Goal: Task Accomplishment & Management: Manage account settings

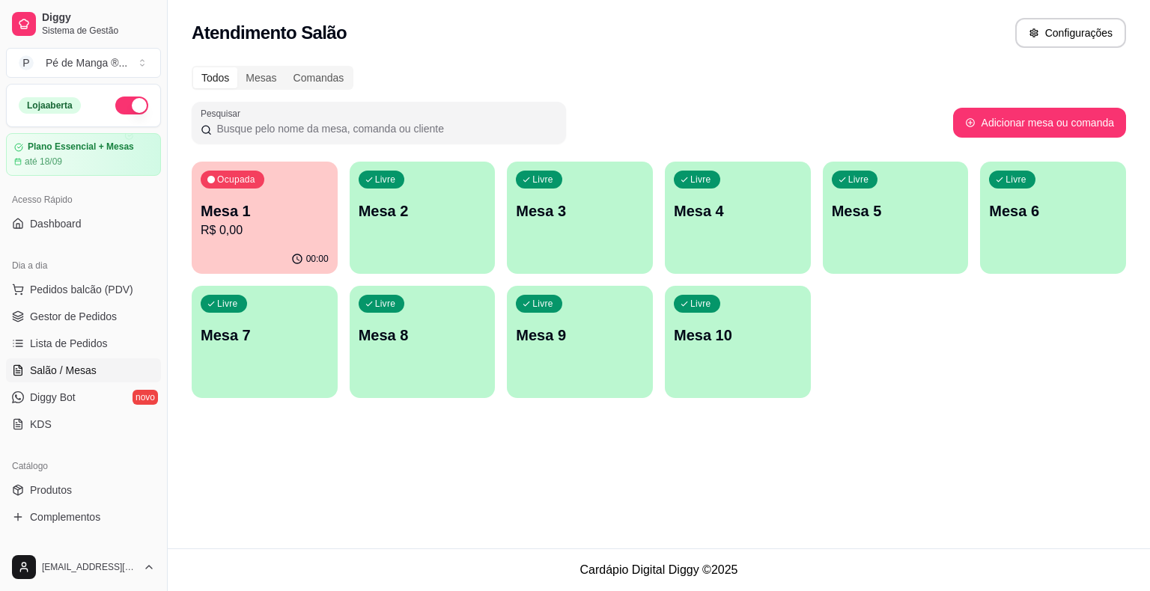
scroll to position [111, 0]
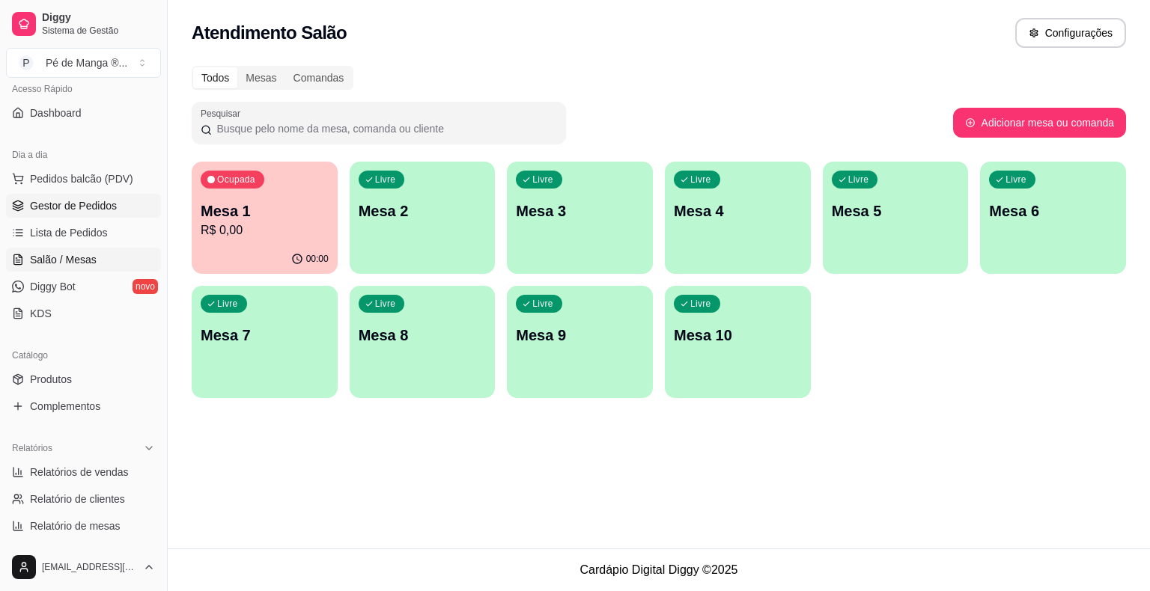
click at [82, 208] on span "Gestor de Pedidos" at bounding box center [73, 205] width 87 height 15
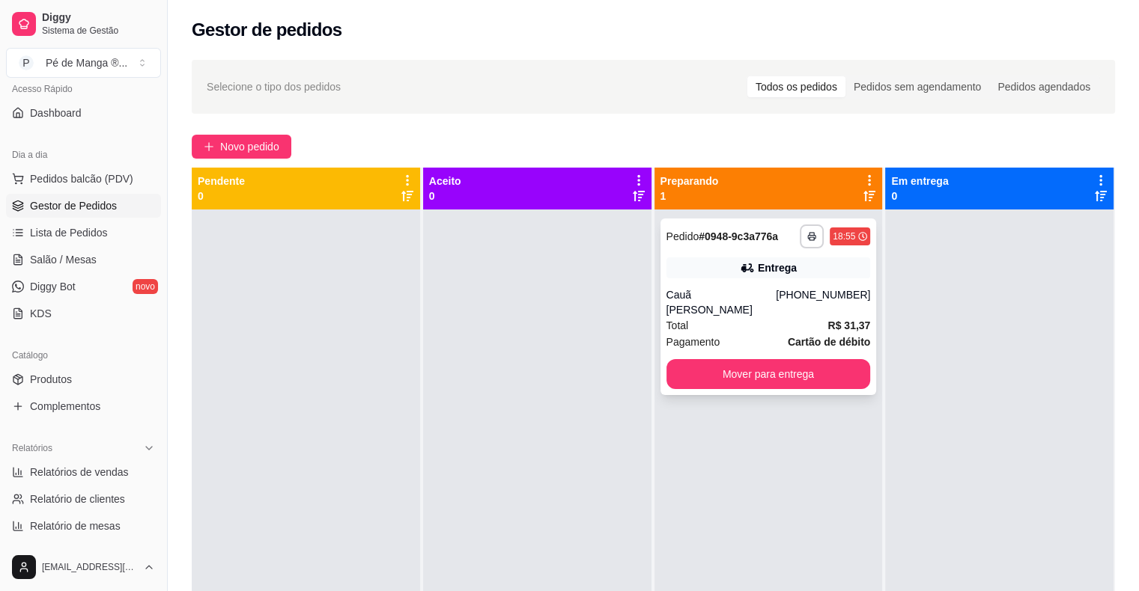
click at [761, 317] on div "Total R$ 31,37" at bounding box center [768, 325] width 204 height 16
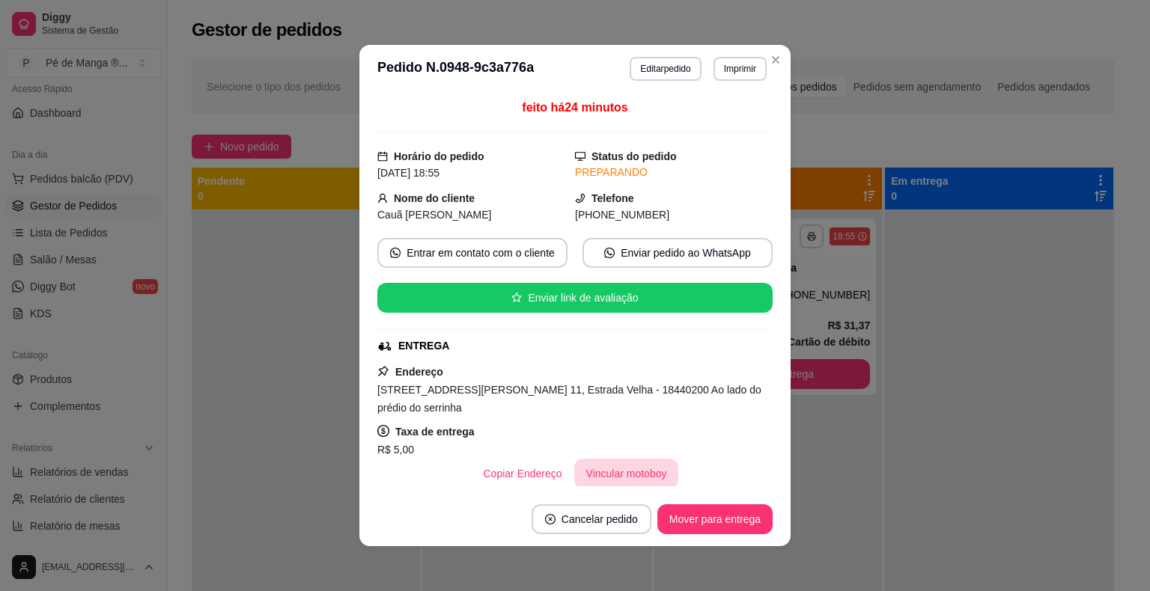
click at [629, 477] on button "Vincular motoboy" at bounding box center [626, 474] width 105 height 30
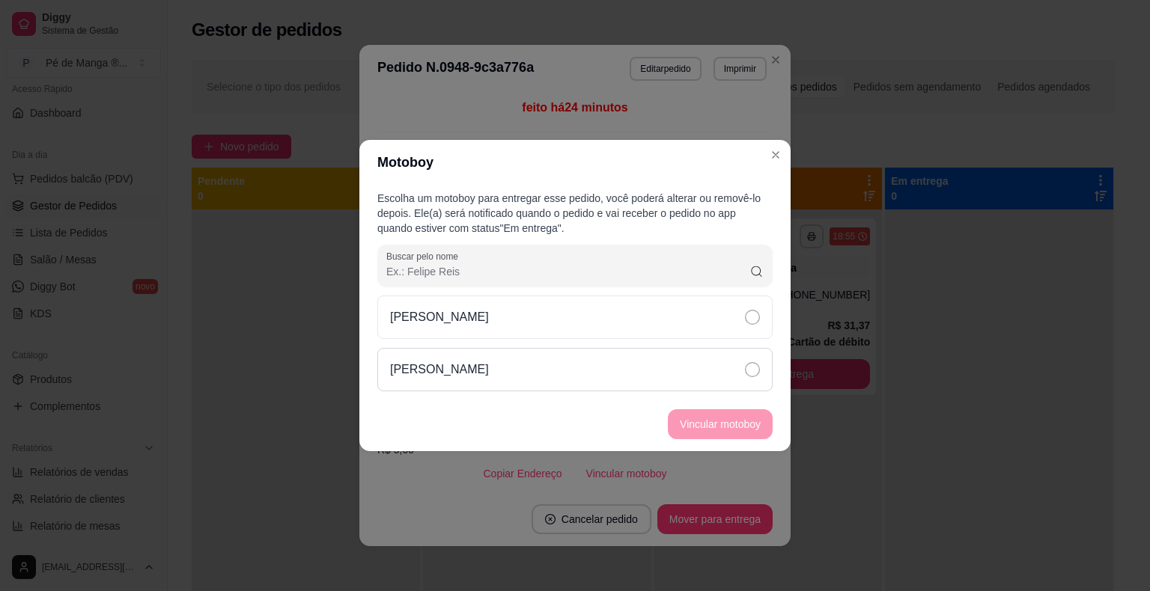
click at [661, 369] on div "[PERSON_NAME]" at bounding box center [574, 369] width 395 height 43
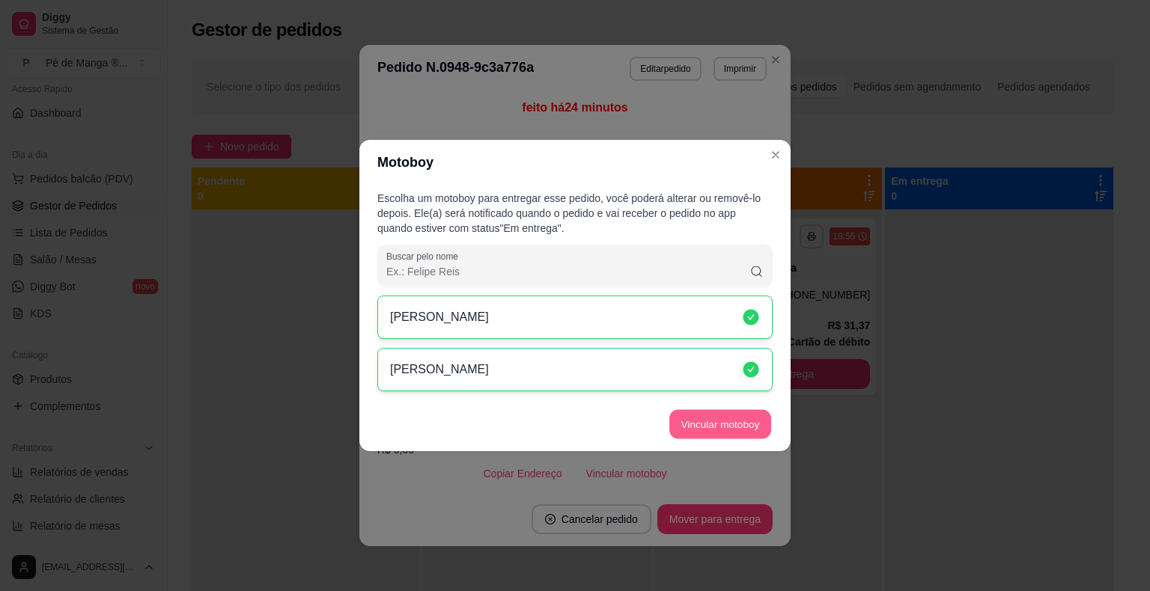
click at [722, 430] on button "Vincular motoboy" at bounding box center [720, 424] width 102 height 29
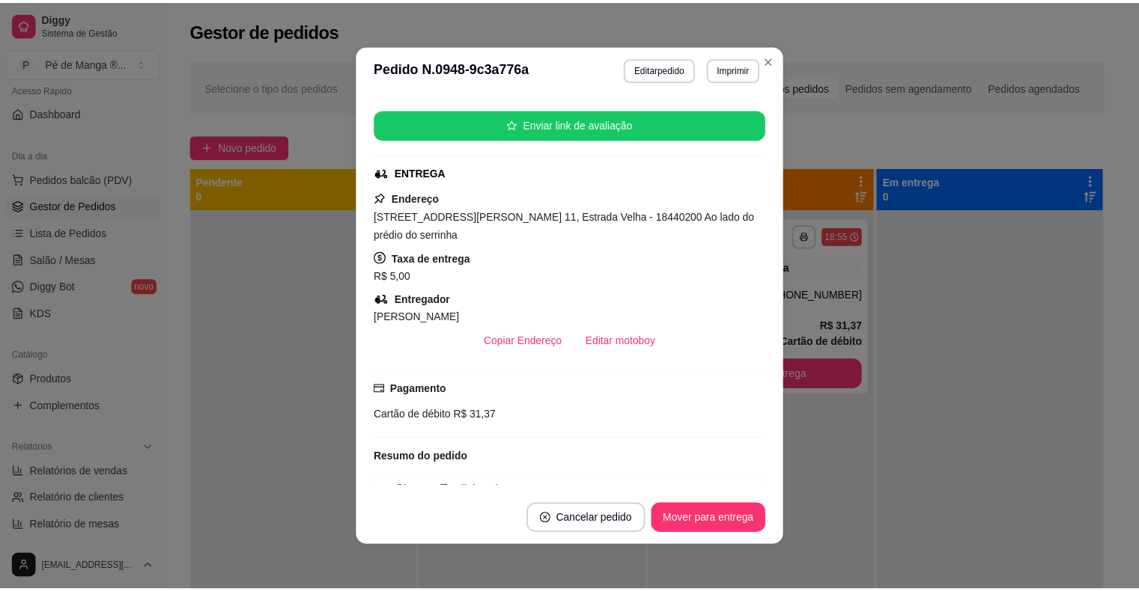
scroll to position [159, 0]
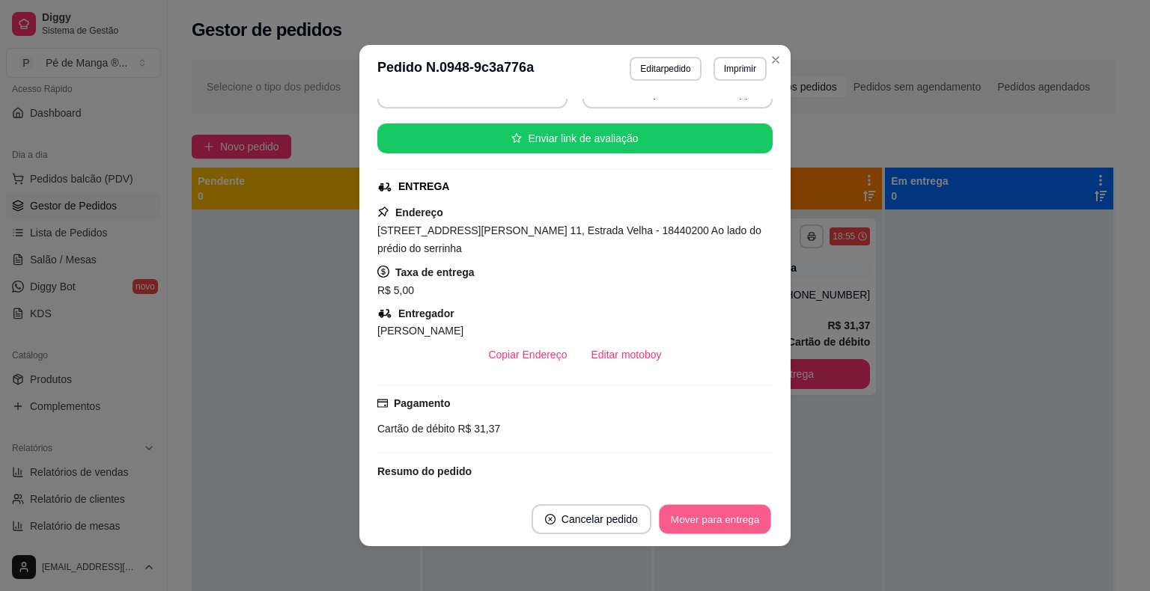
click at [722, 514] on button "Mover para entrega" at bounding box center [715, 519] width 112 height 29
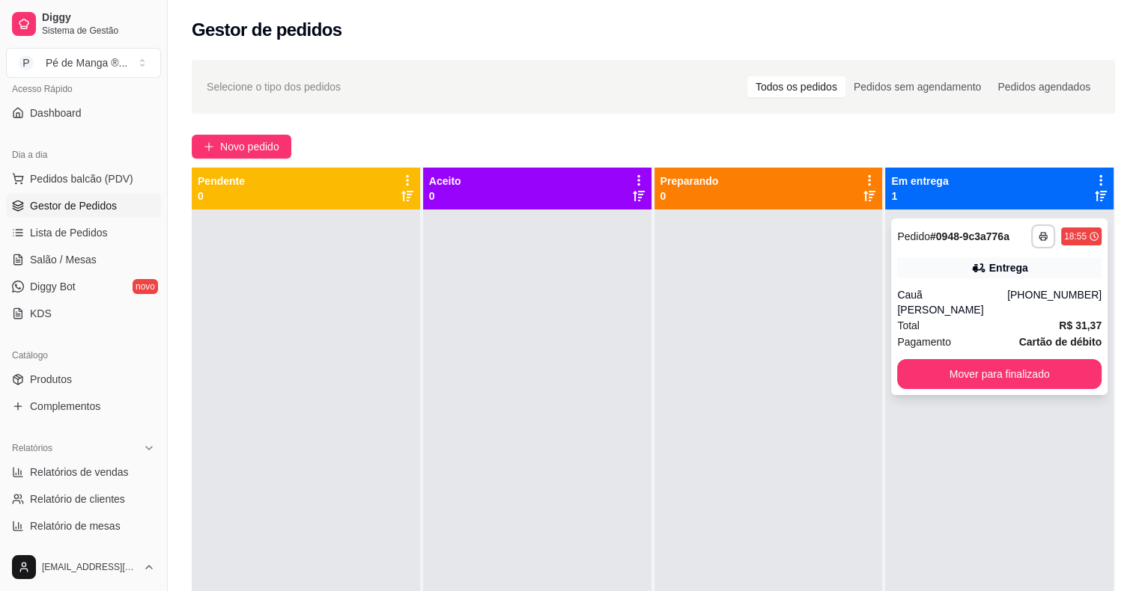
click at [996, 374] on div "**********" at bounding box center [999, 307] width 216 height 177
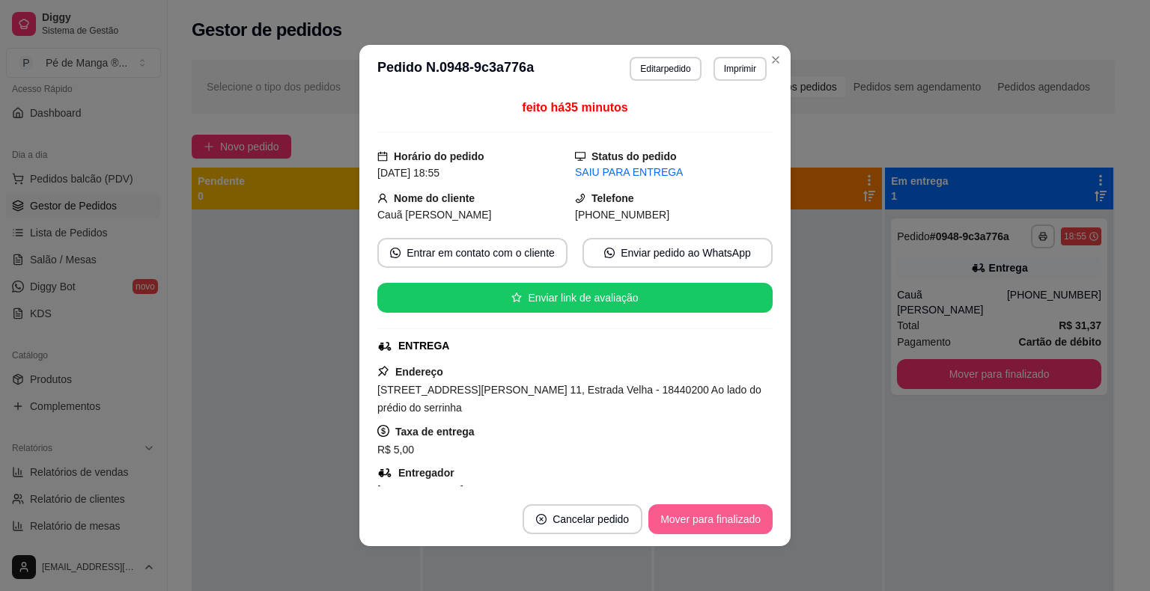
click at [714, 517] on button "Mover para finalizado" at bounding box center [710, 520] width 124 height 30
